Goal: Navigation & Orientation: Find specific page/section

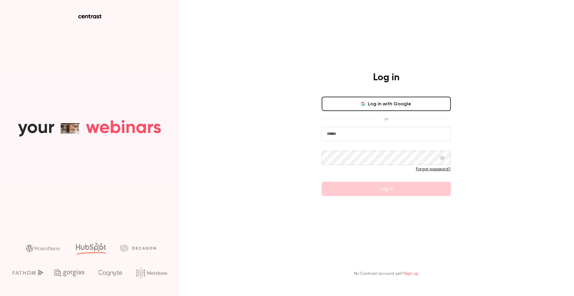
type input "**********"
click at [372, 181] on form "**********" at bounding box center [385, 161] width 129 height 69
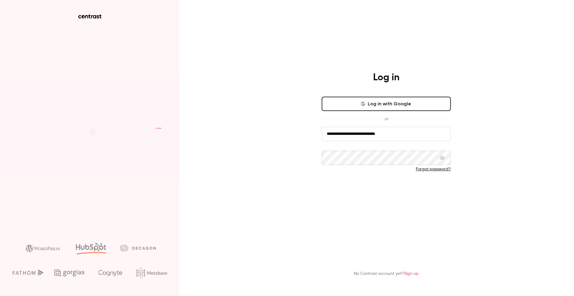
click at [368, 190] on button "Log in" at bounding box center [385, 189] width 129 height 14
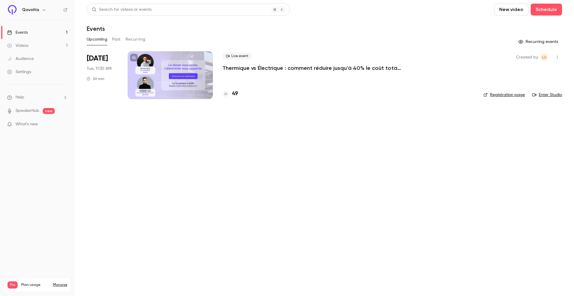
click at [173, 240] on main "Search for videos or events New video Schedule Events Upcoming Past Recurring R…" at bounding box center [324, 148] width 499 height 296
